Goal: Task Accomplishment & Management: Use online tool/utility

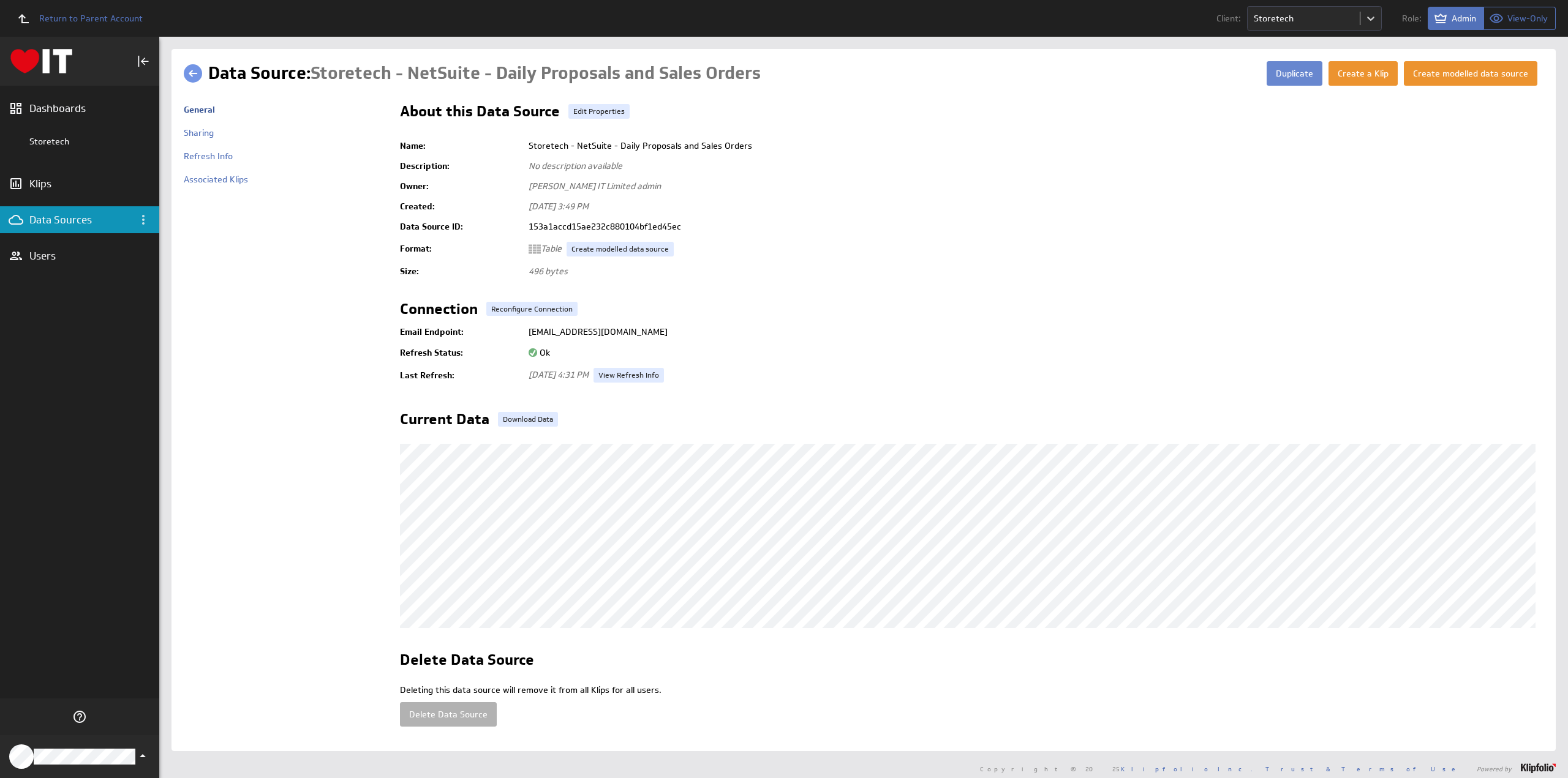
click at [1287, 71] on button "Duplicate" at bounding box center [1294, 73] width 56 height 24
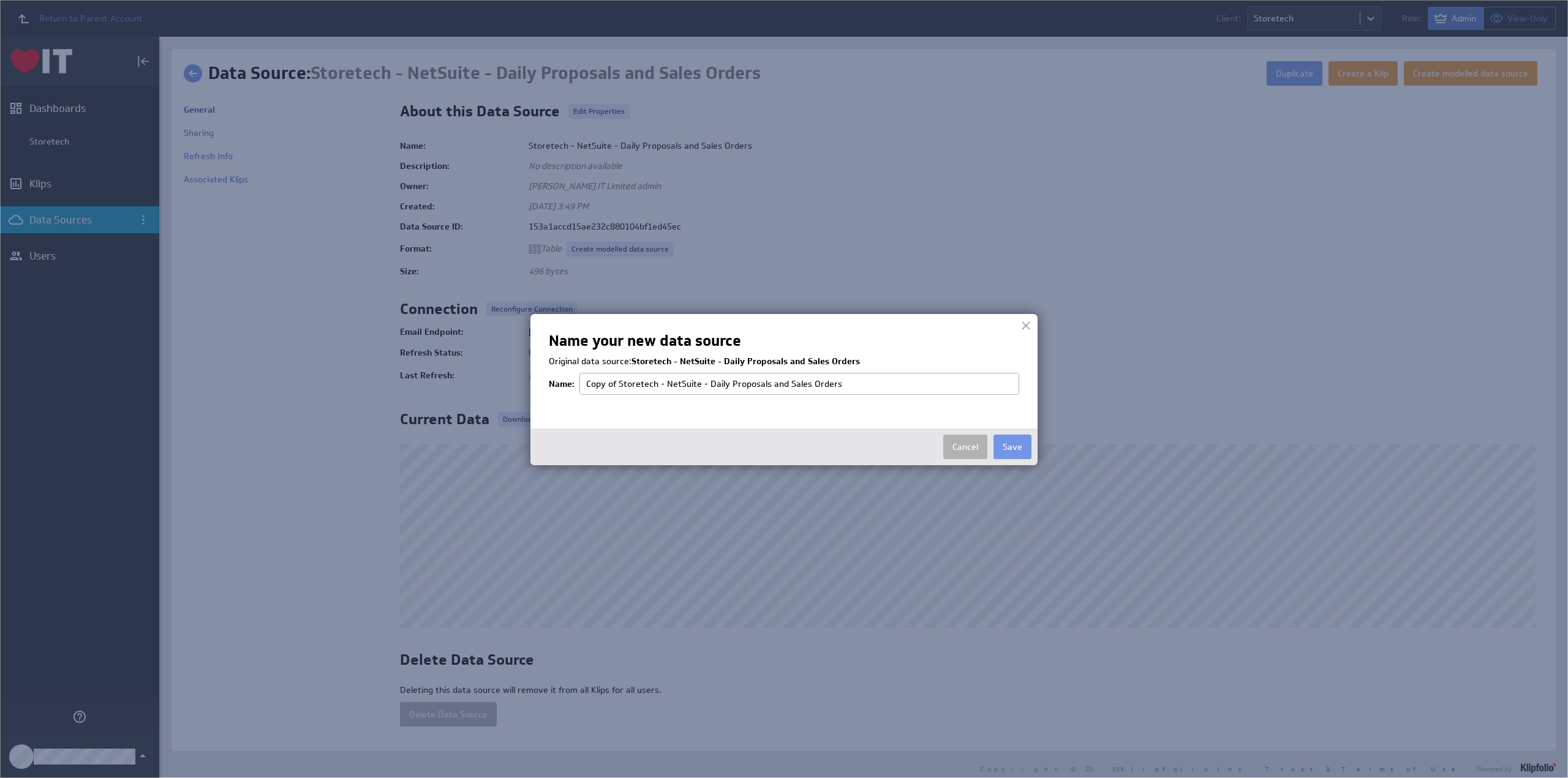
drag, startPoint x: 619, startPoint y: 379, endPoint x: 535, endPoint y: 378, distance: 84.0
click at [535, 378] on div "Name your new data source Original data source: Storetech - NetSuite - Daily Pr…" at bounding box center [784, 389] width 507 height 151
drag, startPoint x: 696, startPoint y: 383, endPoint x: 864, endPoint y: 386, distance: 168.0
click at [864, 386] on input "Storetech - NetSuite - Daily Proposals and Sales Orders" at bounding box center [798, 384] width 439 height 22
type input "Storetech - NetSuite - Invoiced [DATE]"
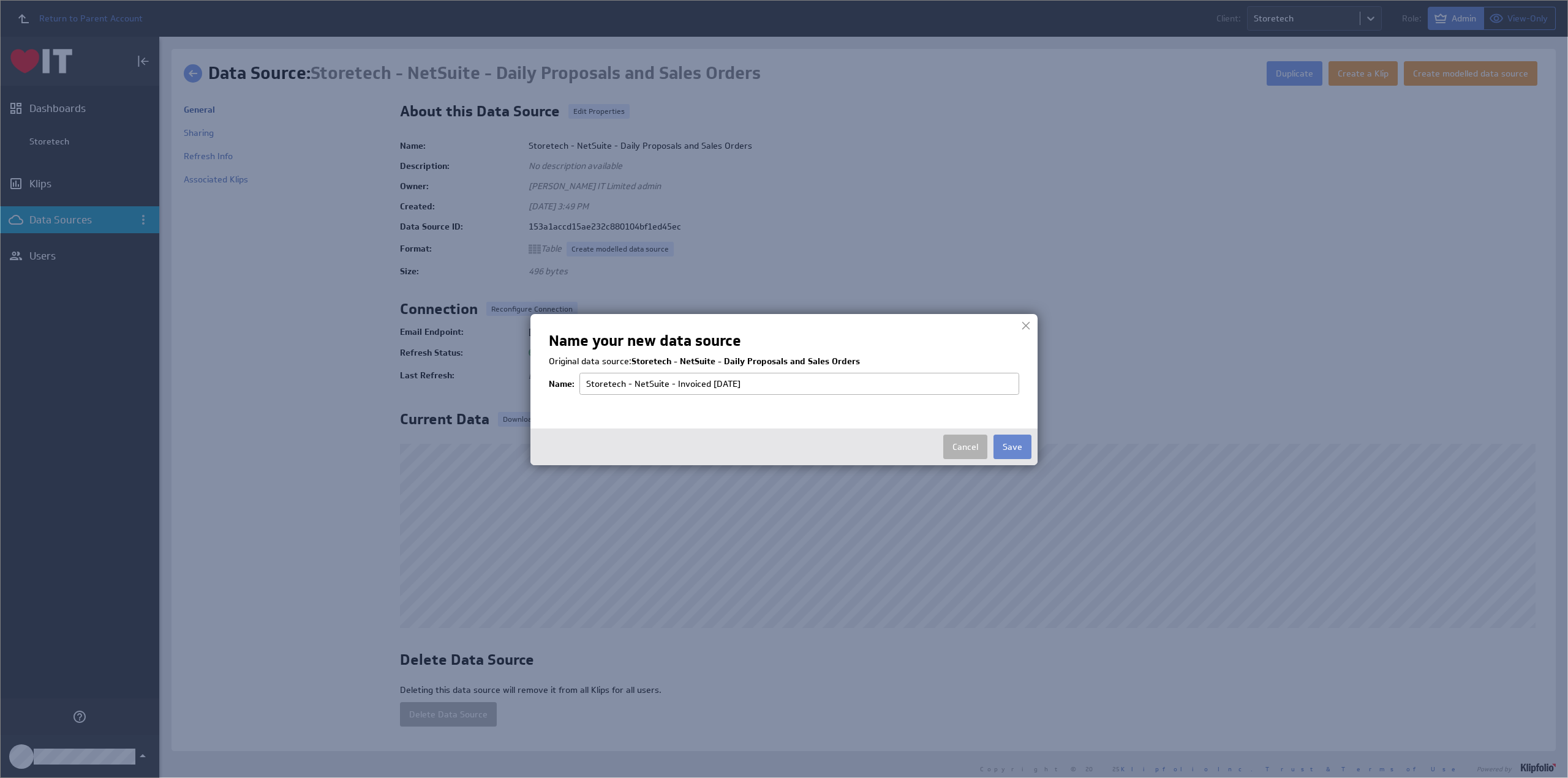
click at [1009, 442] on button "Save" at bounding box center [1012, 446] width 38 height 24
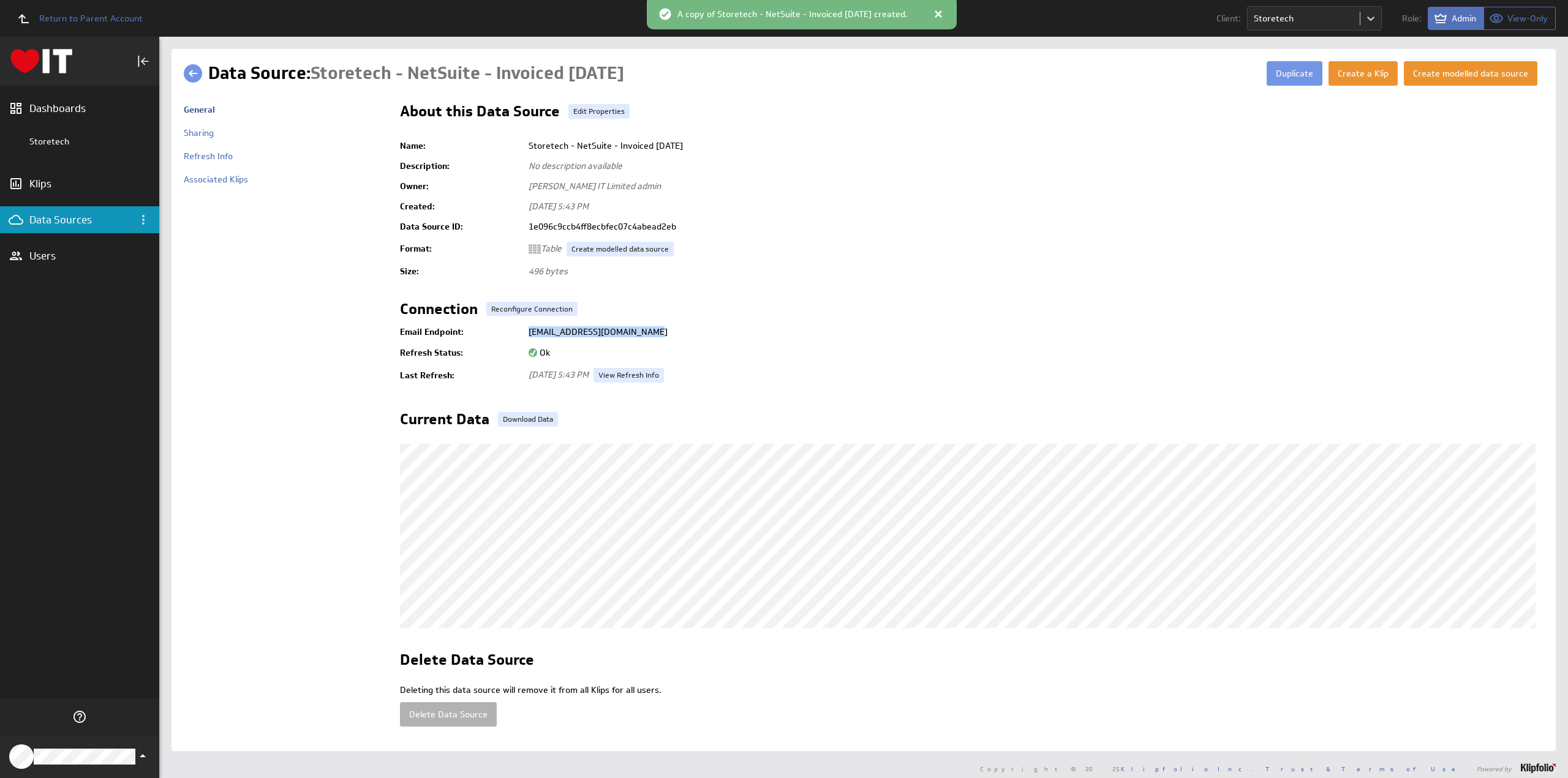
drag, startPoint x: 529, startPoint y: 330, endPoint x: 763, endPoint y: 335, distance: 234.1
click at [763, 335] on td "[EMAIL_ADDRESS][DOMAIN_NAME]" at bounding box center [1032, 331] width 1021 height 22
copy td "[EMAIL_ADDRESS][DOMAIN_NAME]"
click at [1286, 71] on button "Duplicate" at bounding box center [1294, 73] width 56 height 24
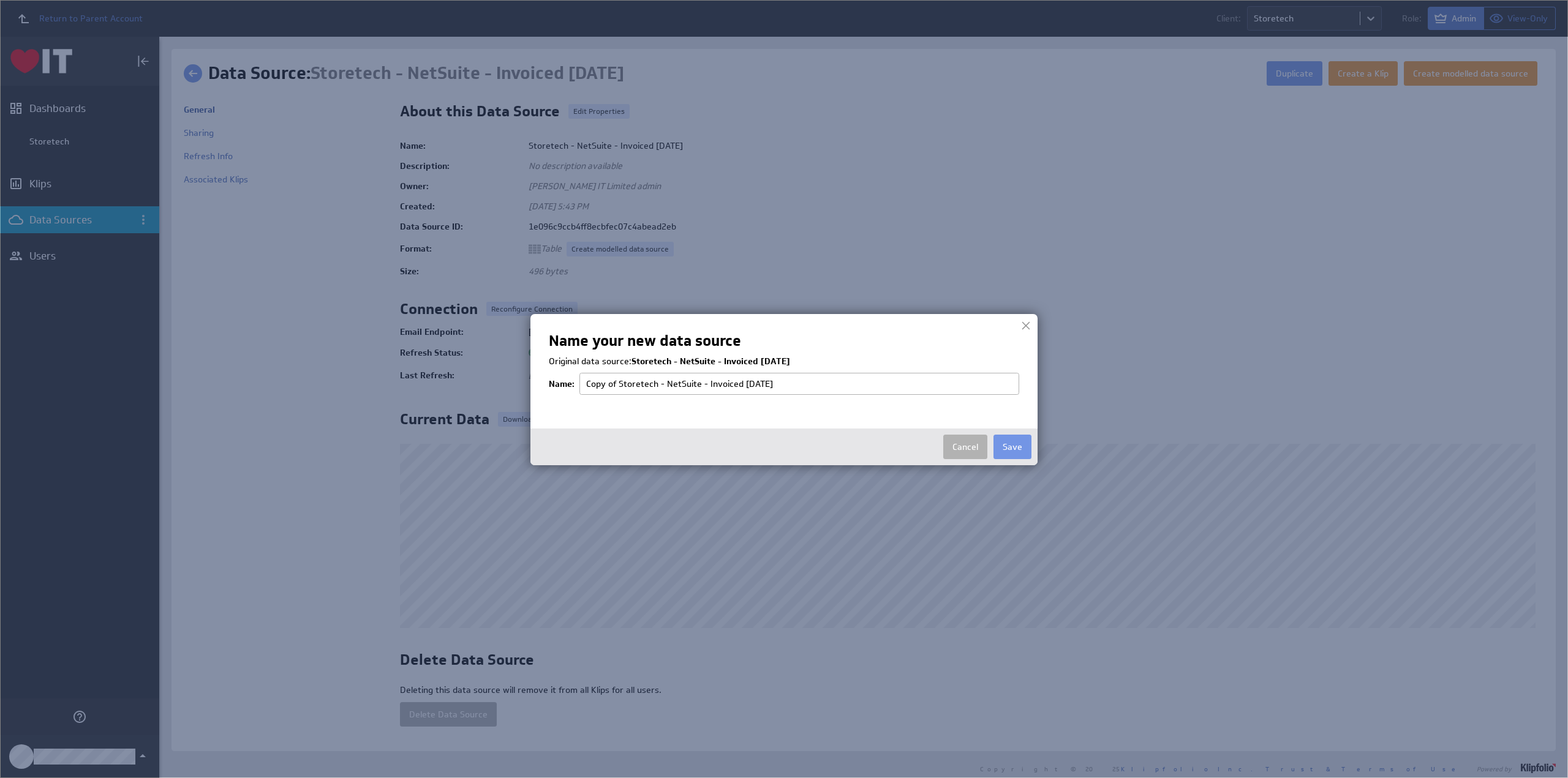
drag, startPoint x: 620, startPoint y: 380, endPoint x: 517, endPoint y: 379, distance: 103.0
click at [517, 379] on body "Return to Parent Account Client: Storetech Role: Admin View-Only (no message) D…" at bounding box center [784, 389] width 1568 height 778
drag, startPoint x: 676, startPoint y: 384, endPoint x: 843, endPoint y: 386, distance: 167.0
click at [843, 386] on input "Storetech - NetSuite - Invoiced [DATE]" at bounding box center [798, 384] width 439 height 22
type input "Storetech - NetSuite - MTD Proposals and Sales Orders"
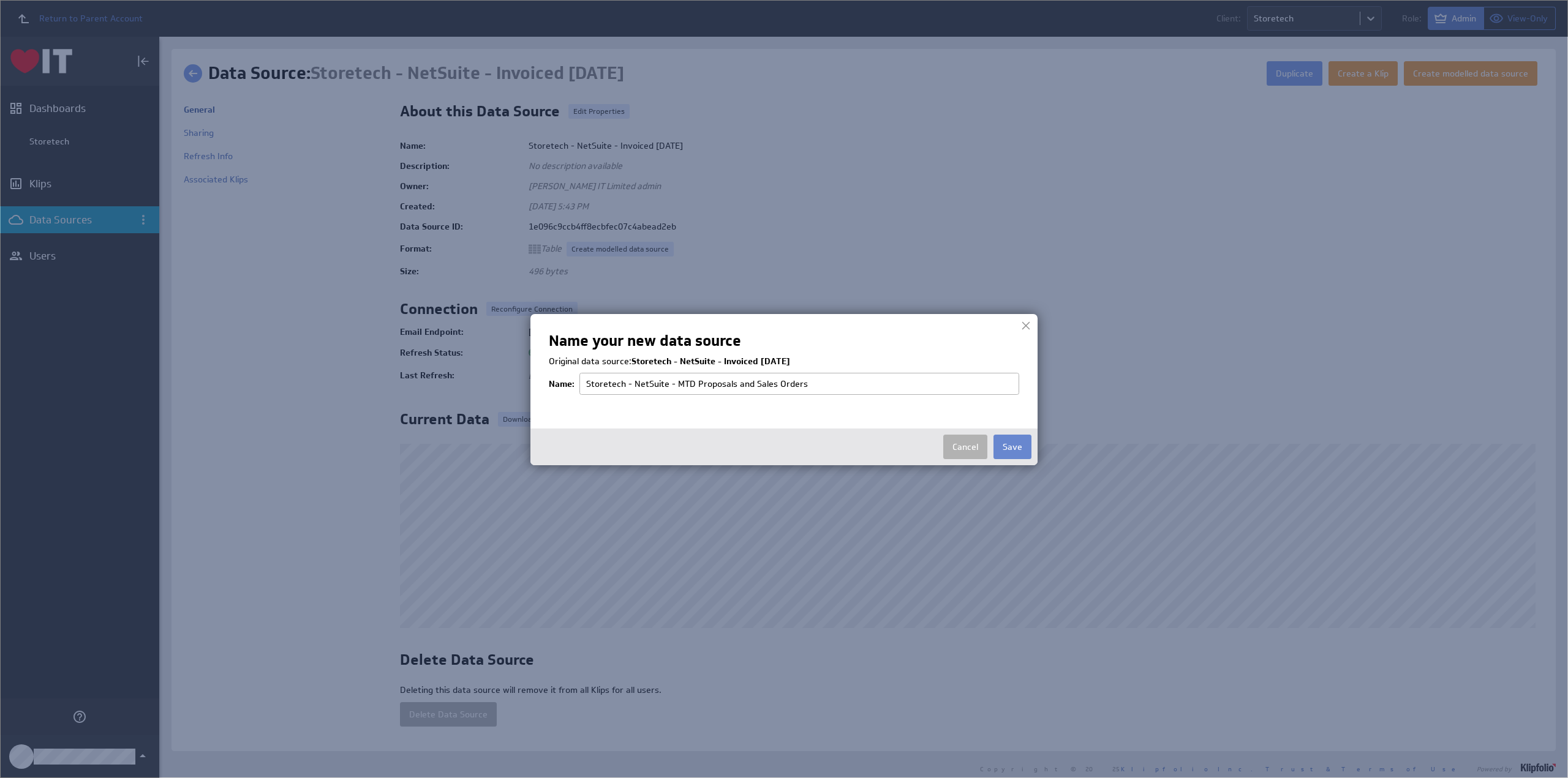
click at [1013, 450] on button "Save" at bounding box center [1012, 446] width 38 height 24
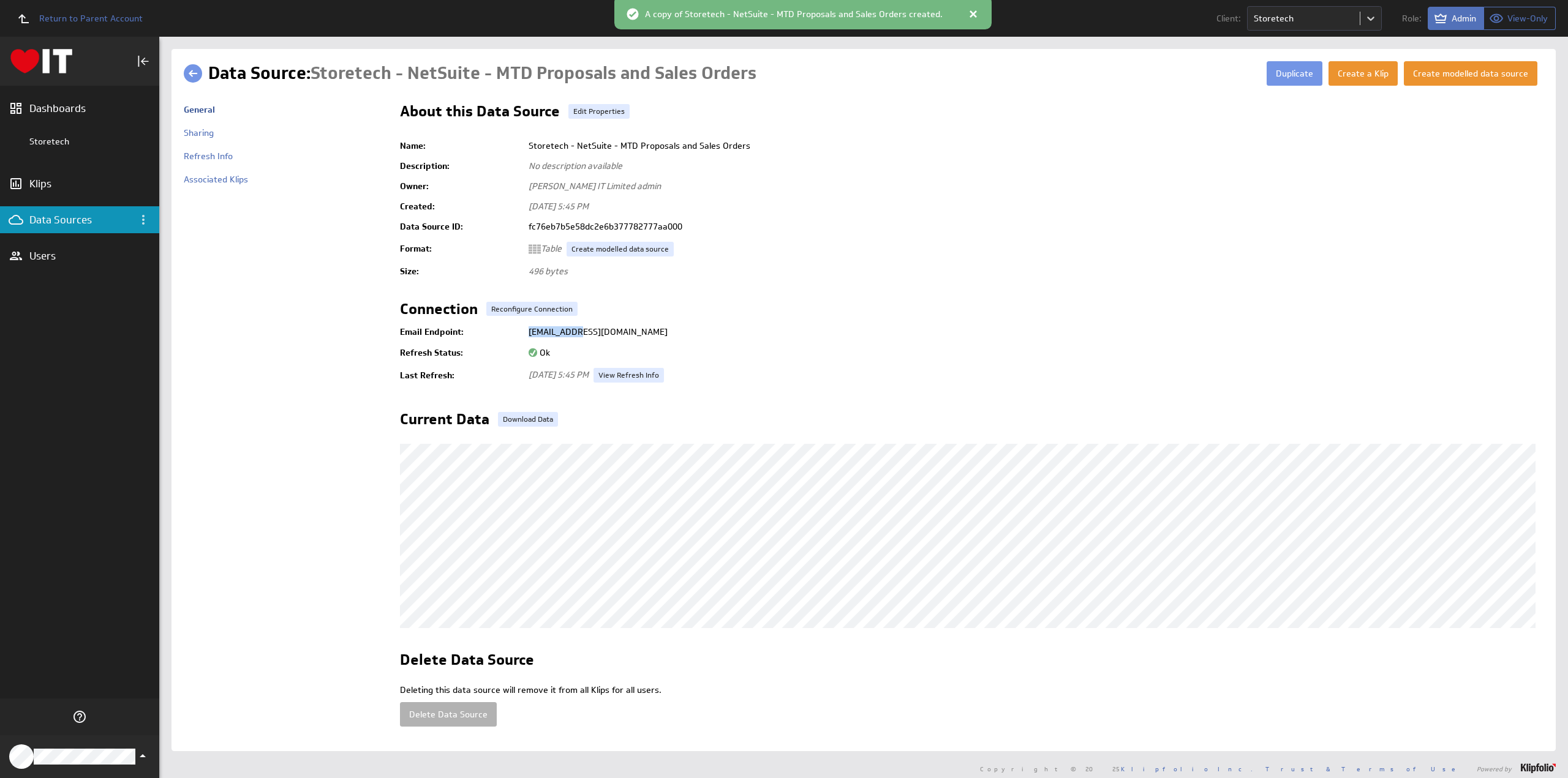
drag, startPoint x: 528, startPoint y: 332, endPoint x: 769, endPoint y: 337, distance: 241.1
click at [769, 337] on td "[EMAIL_ADDRESS][DOMAIN_NAME]" at bounding box center [1032, 331] width 1021 height 22
copy td "[EMAIL_ADDRESS][DOMAIN_NAME]"
